Goal: Communication & Community: Answer question/provide support

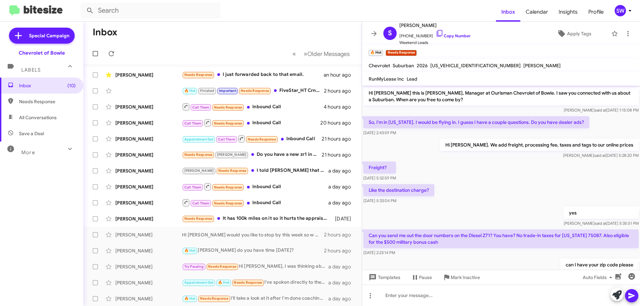
scroll to position [145, 0]
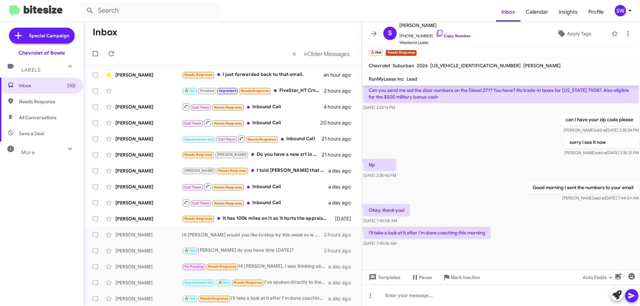
click at [635, 92] on cdk-virtual-scroll-viewport "Hi [PERSON_NAME] this is [PERSON_NAME], Manager at Ourisman Chevrolet of Bowie.…" at bounding box center [501, 178] width 278 height 184
drag, startPoint x: 271, startPoint y: 154, endPoint x: 282, endPoint y: 154, distance: 11.7
click at [271, 154] on div "Needs Response [PERSON_NAME] Do you have a new zr1 in stock?" at bounding box center [256, 155] width 148 height 8
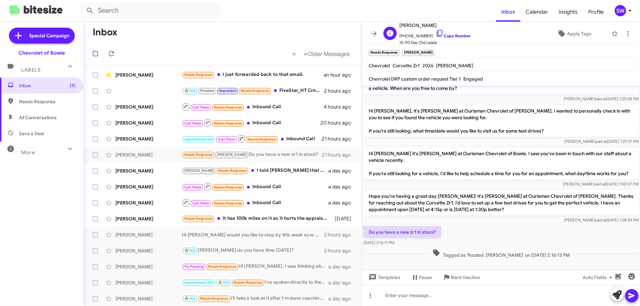
click at [437, 32] on span "[PHONE_NUMBER] Copy Number" at bounding box center [434, 34] width 71 height 10
click at [436, 34] on icon at bounding box center [440, 33] width 8 height 8
drag, startPoint x: 436, startPoint y: 232, endPoint x: 365, endPoint y: 234, distance: 71.7
click at [365, 234] on p "Do you have a new zr1 in stock?" at bounding box center [402, 232] width 78 height 12
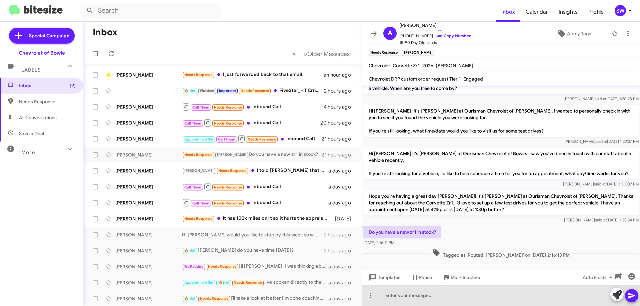
click at [438, 297] on div at bounding box center [501, 295] width 278 height 21
click at [567, 296] on div "We have an allocation for one day [DATE] actually, [PERSON_NAME] is going to ca…" at bounding box center [501, 295] width 278 height 21
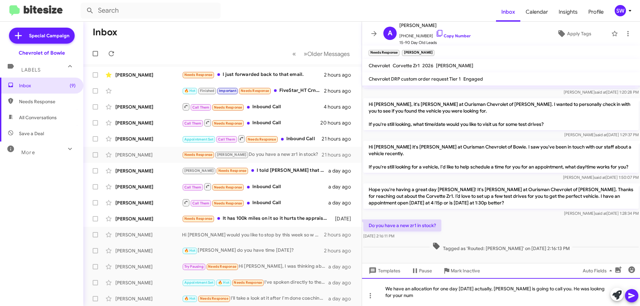
scroll to position [25, 0]
drag, startPoint x: 552, startPoint y: 289, endPoint x: 564, endPoint y: 311, distance: 25.1
click at [564, 306] on html "Inbox Calendar Insights Profile SW Special Campaign Chevrolet of Bowie Labels I…" at bounding box center [320, 153] width 640 height 306
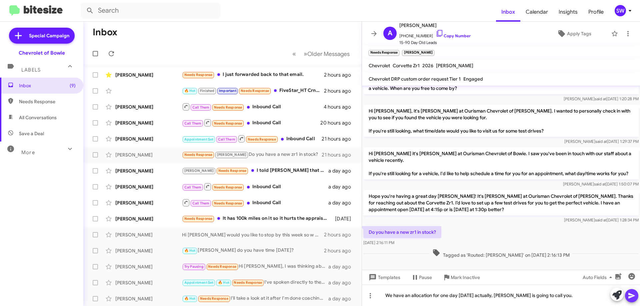
click at [631, 299] on icon at bounding box center [632, 296] width 8 height 8
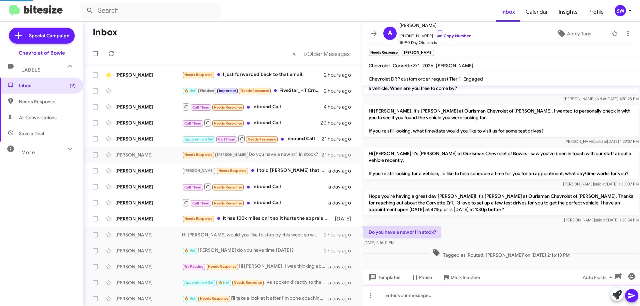
scroll to position [42, 0]
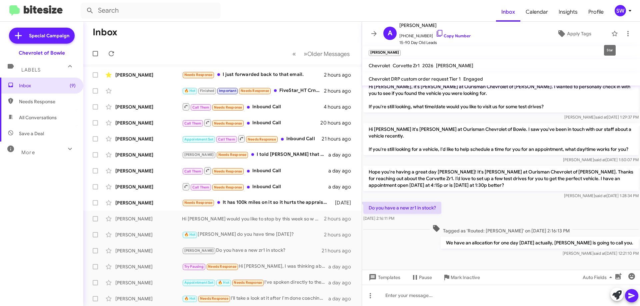
drag, startPoint x: 610, startPoint y: 32, endPoint x: 579, endPoint y: 55, distance: 38.6
click at [611, 33] on icon at bounding box center [615, 34] width 8 height 8
drag, startPoint x: 263, startPoint y: 76, endPoint x: 380, endPoint y: 98, distance: 118.3
click at [265, 76] on div "Needs Response I just forwarded back to that email." at bounding box center [253, 75] width 142 height 8
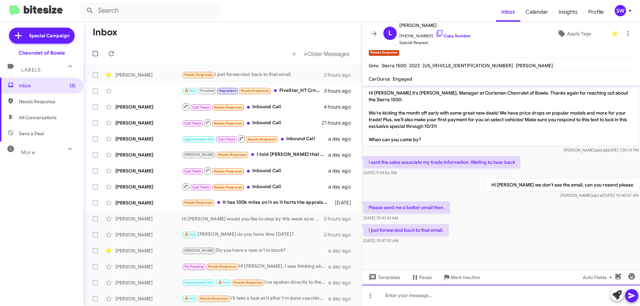
click at [407, 299] on div at bounding box center [501, 295] width 278 height 21
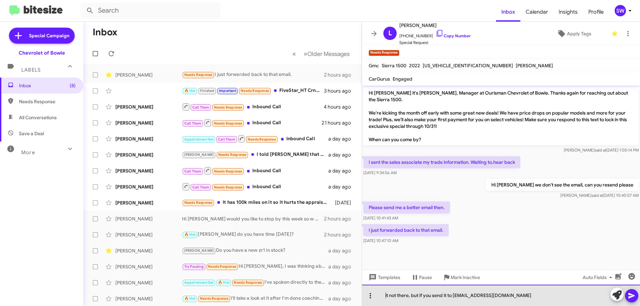
drag, startPoint x: 387, startPoint y: 296, endPoint x: 376, endPoint y: 295, distance: 11.4
click at [376, 295] on div "it not there, but if you send it to [EMAIL_ADDRESS][DOMAIN_NAME]" at bounding box center [501, 295] width 278 height 21
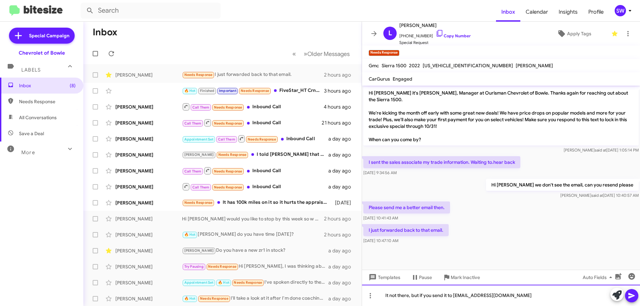
click at [539, 298] on div "It not there, but if you send it to [EMAIL_ADDRESS][DOMAIN_NAME]" at bounding box center [501, 295] width 278 height 21
click at [410, 294] on div "It not there, but if you send it to [EMAIL_ADDRESS][DOMAIN_NAME] I will keep an…" at bounding box center [501, 295] width 278 height 21
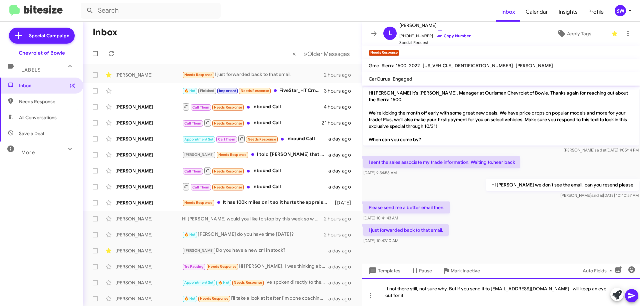
drag, startPoint x: 413, startPoint y: 295, endPoint x: 423, endPoint y: 303, distance: 12.8
click at [413, 295] on div "It not there still, not sure why. But if you send it to [EMAIL_ADDRESS][DOMAIN_…" at bounding box center [501, 292] width 278 height 28
click at [430, 297] on div "It not there still, not sure why. But if you send it to [EMAIL_ADDRESS][DOMAIN_…" at bounding box center [501, 292] width 278 height 28
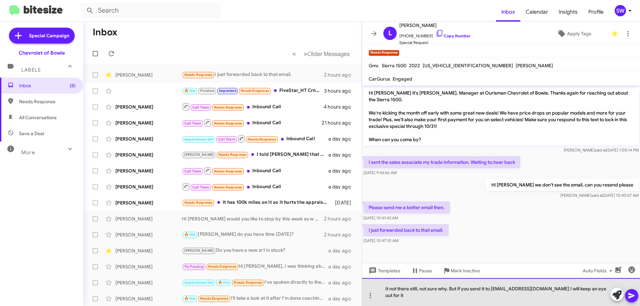
click at [427, 298] on div "It not there still, not sure why. But if you send it to [EMAIL_ADDRESS][DOMAIN_…" at bounding box center [501, 292] width 278 height 28
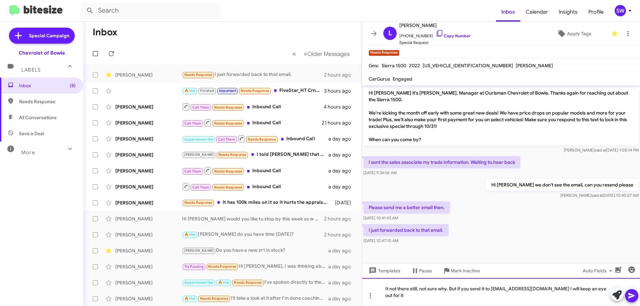
drag, startPoint x: 416, startPoint y: 299, endPoint x: 421, endPoint y: 297, distance: 5.4
click at [417, 299] on div "It not there still, not sure why. But if you send it to [EMAIL_ADDRESS][DOMAIN_…" at bounding box center [501, 292] width 278 height 28
drag, startPoint x: 631, startPoint y: 296, endPoint x: 637, endPoint y: 301, distance: 7.8
click at [637, 301] on div at bounding box center [624, 295] width 28 height 15
drag, startPoint x: 630, startPoint y: 292, endPoint x: 554, endPoint y: 300, distance: 76.4
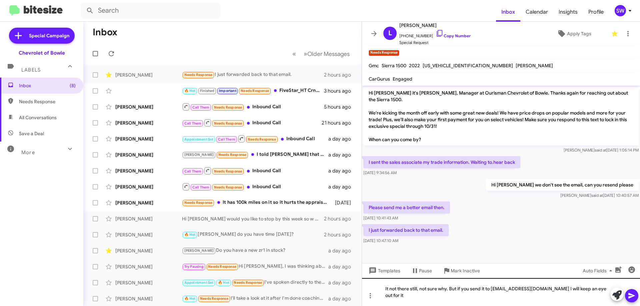
click at [630, 292] on icon at bounding box center [632, 296] width 8 height 8
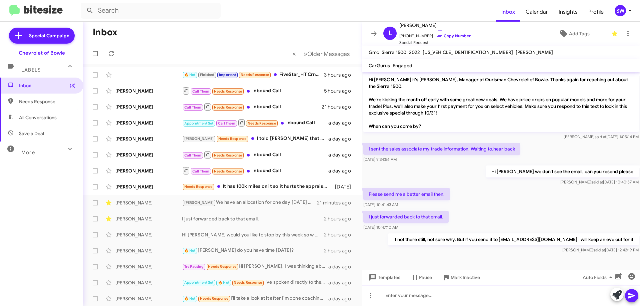
click at [511, 293] on div at bounding box center [501, 295] width 278 height 21
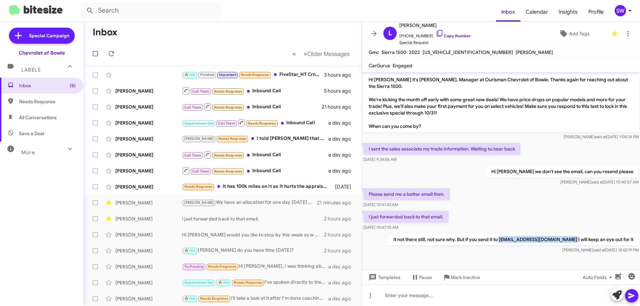
drag, startPoint x: 505, startPoint y: 242, endPoint x: 567, endPoint y: 242, distance: 62.3
click at [575, 240] on p "It not there still, not sure why. But if you send it to [EMAIL_ADDRESS][DOMAIN_…" at bounding box center [513, 240] width 251 height 12
copy p "[EMAIL_ADDRESS][DOMAIN_NAME]"
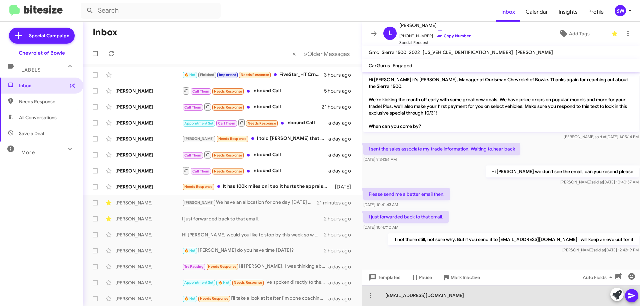
drag, startPoint x: 441, startPoint y: 294, endPoint x: 440, endPoint y: 306, distance: 11.7
click at [441, 295] on div "[EMAIL_ADDRESS][DOMAIN_NAME]" at bounding box center [501, 295] width 278 height 21
click at [476, 298] on div "[EMAIL_ADDRESS][DOMAIN_NAME]" at bounding box center [501, 295] width 278 height 21
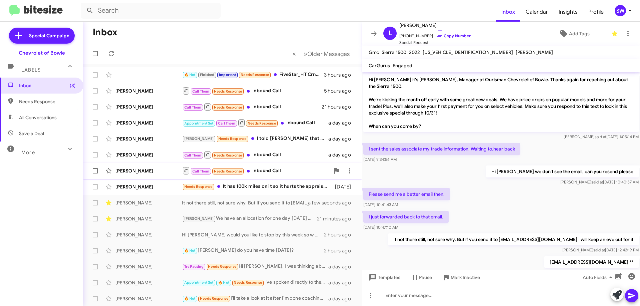
click at [269, 170] on div "Call Them Needs Response Inbound Call" at bounding box center [256, 171] width 148 height 8
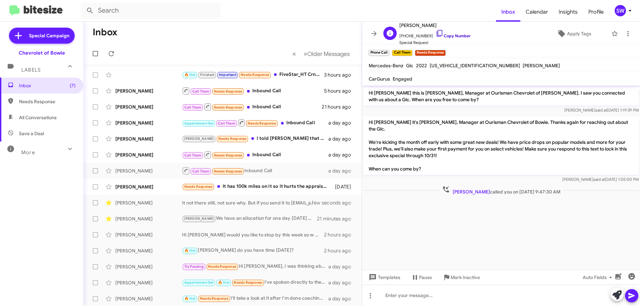
click at [436, 32] on icon at bounding box center [440, 33] width 8 height 8
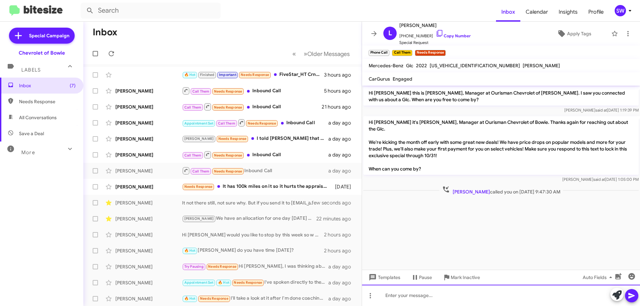
drag, startPoint x: 429, startPoint y: 290, endPoint x: 433, endPoint y: 299, distance: 9.4
click at [430, 290] on div at bounding box center [501, 295] width 278 height 21
click at [532, 298] on div "Hi [PERSON_NAME] sorry I missed your call, we tried to call back." at bounding box center [501, 295] width 278 height 21
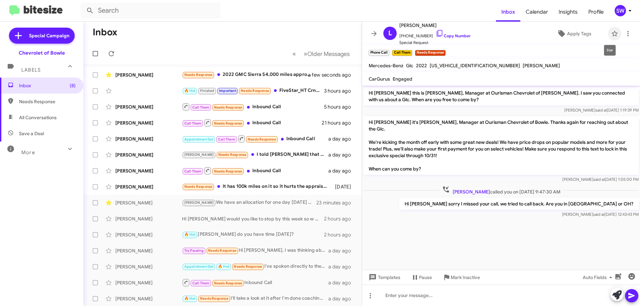
drag, startPoint x: 609, startPoint y: 32, endPoint x: 637, endPoint y: 62, distance: 41.5
click at [611, 32] on icon at bounding box center [615, 34] width 8 height 8
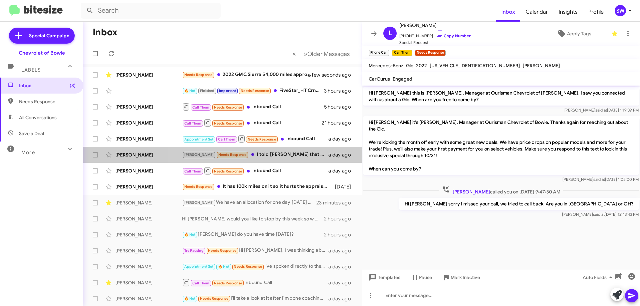
drag, startPoint x: 264, startPoint y: 154, endPoint x: 402, endPoint y: 149, distance: 138.4
click at [265, 154] on div "[PERSON_NAME] Needs Response I told [PERSON_NAME] that I have $48.000 and my tr…" at bounding box center [255, 155] width 146 height 8
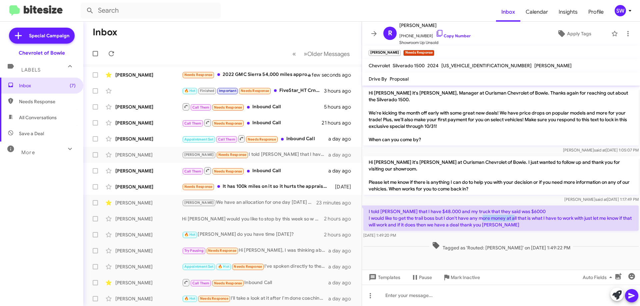
drag, startPoint x: 502, startPoint y: 217, endPoint x: 520, endPoint y: 225, distance: 19.1
click at [528, 217] on p "I told [PERSON_NAME] that I have $48.000 and my truck that they said was $6000 …" at bounding box center [500, 218] width 275 height 25
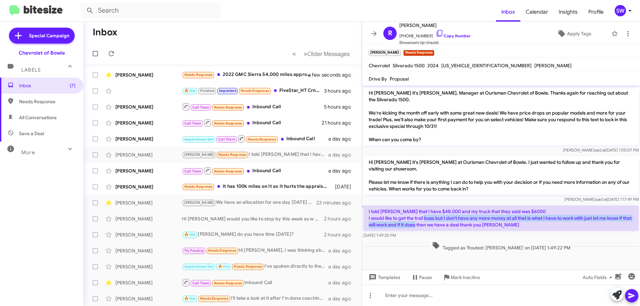
click at [443, 222] on p "I told [PERSON_NAME] that I have $48.000 and my truck that they said was $6000 …" at bounding box center [500, 218] width 275 height 25
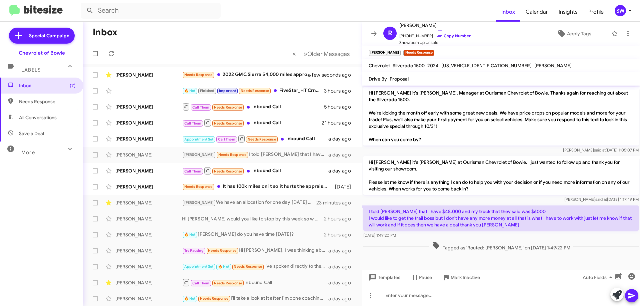
click at [527, 224] on p "I told [PERSON_NAME] that I have $48.000 and my truck that they said was $6000 …" at bounding box center [500, 218] width 275 height 25
click at [523, 226] on p "I told [PERSON_NAME] that I have $48.000 and my truck that they said was $6000 …" at bounding box center [500, 218] width 275 height 25
click at [465, 275] on span "Mark Inactive" at bounding box center [465, 278] width 29 height 12
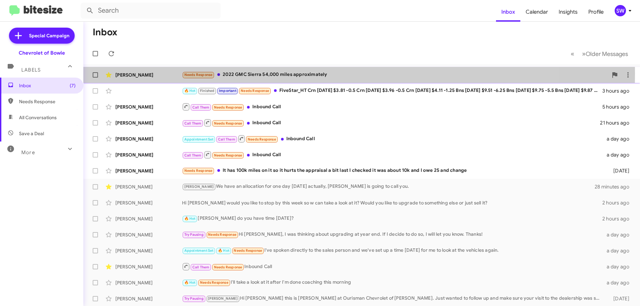
click at [258, 73] on div "Needs Response 2022 GMC Sierra 54,000 miles approximately" at bounding box center [395, 75] width 426 height 8
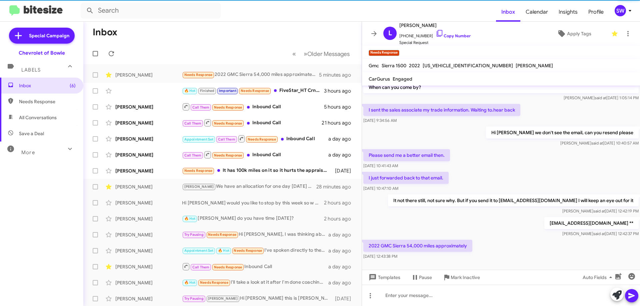
scroll to position [57, 0]
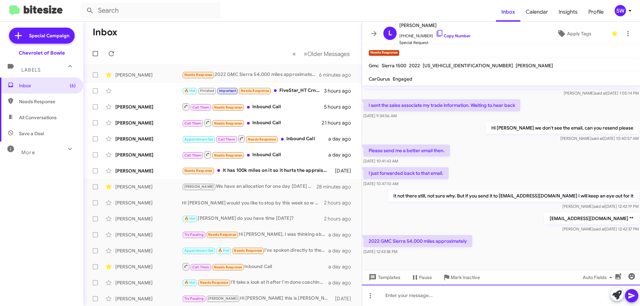
click at [451, 295] on div at bounding box center [501, 295] width 278 height 21
drag, startPoint x: 446, startPoint y: 301, endPoint x: 454, endPoint y: 294, distance: 10.4
click at [446, 298] on div "please send vin#" at bounding box center [501, 295] width 278 height 21
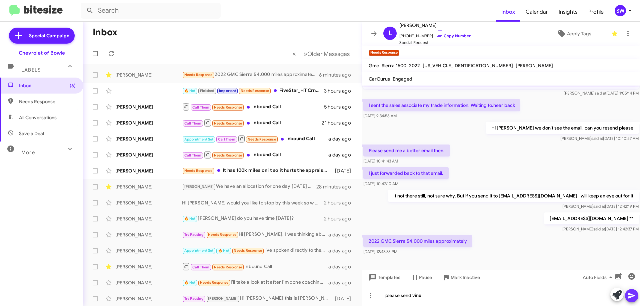
drag, startPoint x: 629, startPoint y: 294, endPoint x: 631, endPoint y: 296, distance: 3.5
click at [631, 296] on icon at bounding box center [632, 296] width 8 height 8
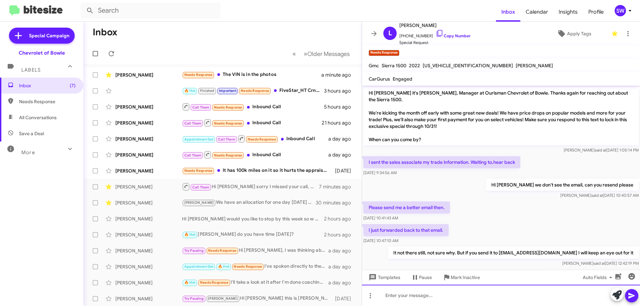
scroll to position [106, 0]
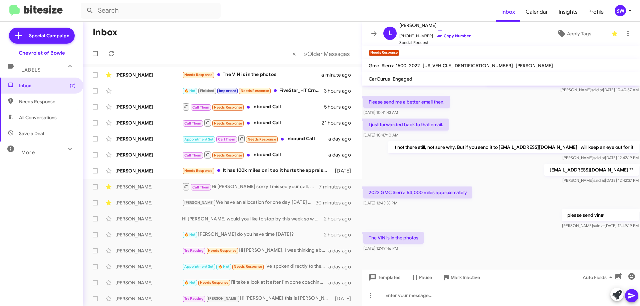
drag, startPoint x: 474, startPoint y: 203, endPoint x: 477, endPoint y: 200, distance: 3.8
click at [475, 203] on div "2022 GMC Sierra 54,000 miles approximately [DATE] 12:43:38 PM" at bounding box center [501, 196] width 278 height 23
drag, startPoint x: 531, startPoint y: 174, endPoint x: 513, endPoint y: 160, distance: 22.4
click at [531, 174] on div "[EMAIL_ADDRESS][DOMAIN_NAME] ** [PERSON_NAME] said at [DATE] 12:42:37 PM" at bounding box center [501, 174] width 278 height 23
click at [512, 159] on div "[PERSON_NAME] said at [DATE] 12:42:19 PM" at bounding box center [513, 158] width 251 height 7
